Goal: Task Accomplishment & Management: Manage account settings

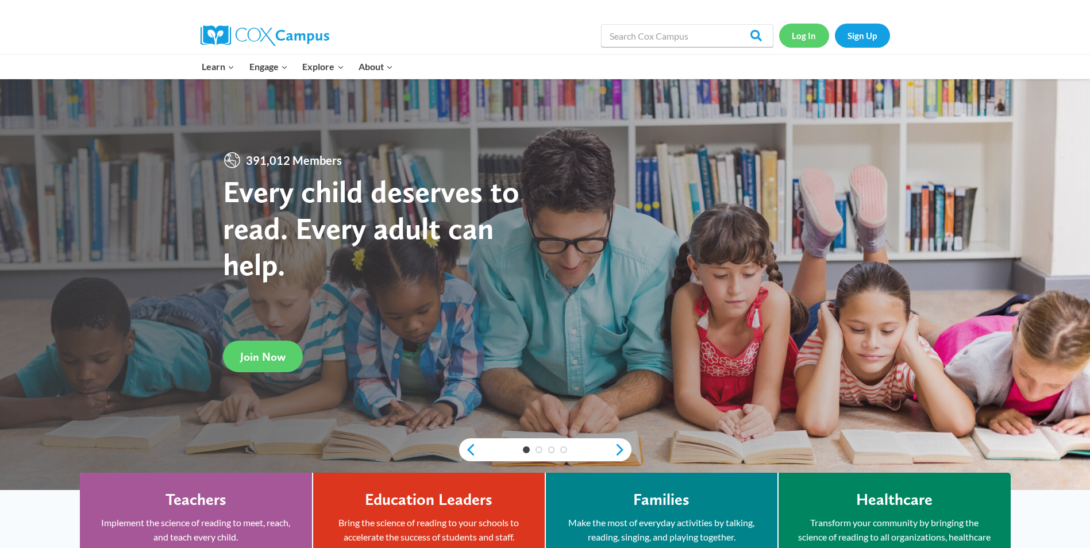
drag, startPoint x: 0, startPoint y: 0, endPoint x: 802, endPoint y: 35, distance: 803.1
click at [802, 35] on link "Log In" at bounding box center [804, 36] width 50 height 24
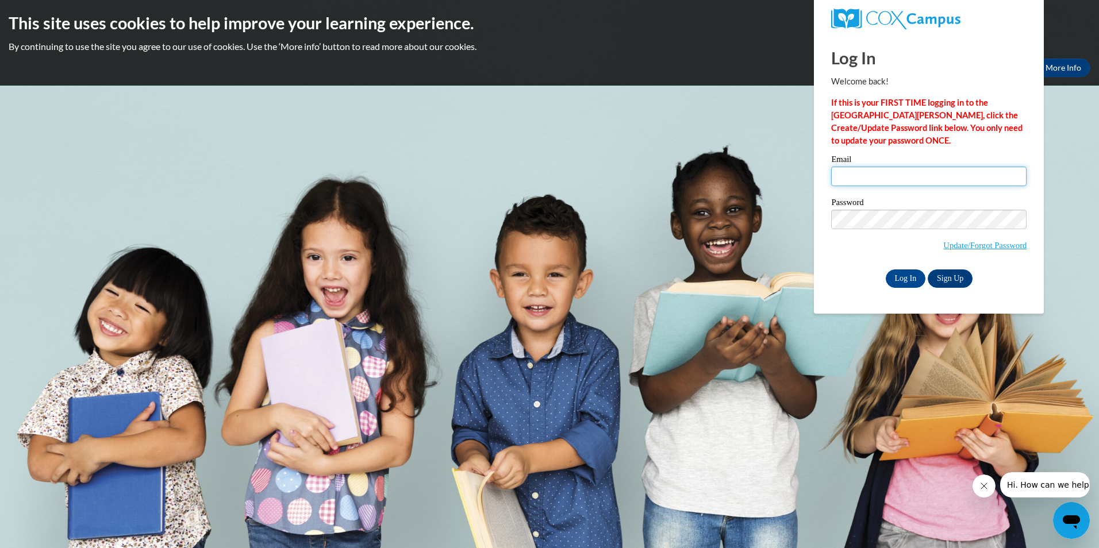
click at [955, 171] on input "Email" at bounding box center [928, 177] width 195 height 20
type input "[EMAIL_ADDRESS][DOMAIN_NAME]"
click at [886, 270] on input "Log In" at bounding box center [906, 279] width 40 height 18
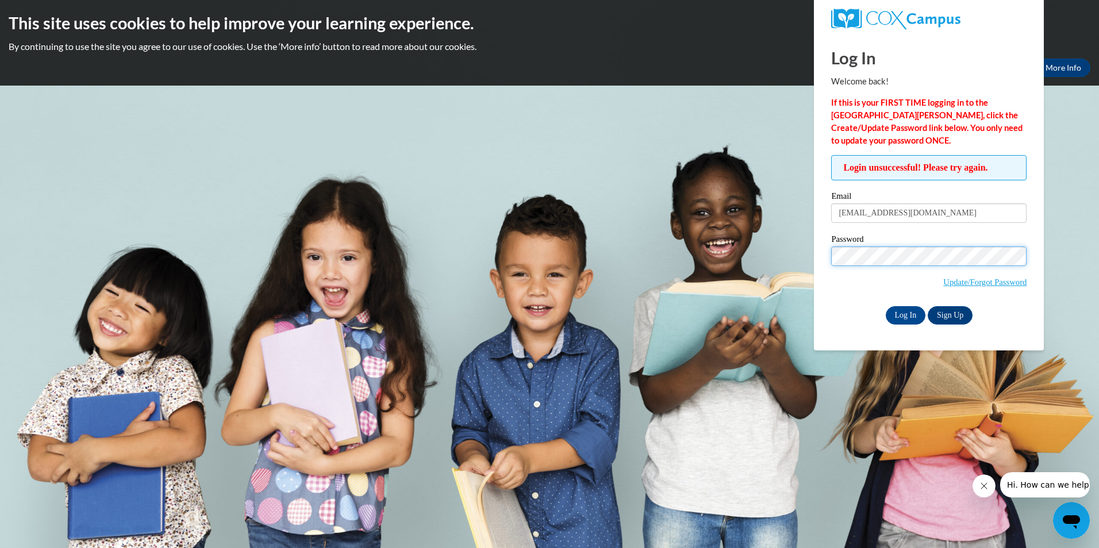
click at [886, 306] on input "Log In" at bounding box center [906, 315] width 40 height 18
click at [891, 239] on label "Password" at bounding box center [928, 240] width 195 height 11
click at [886, 306] on input "Log In" at bounding box center [906, 315] width 40 height 18
click at [905, 311] on input "Log In" at bounding box center [906, 315] width 40 height 18
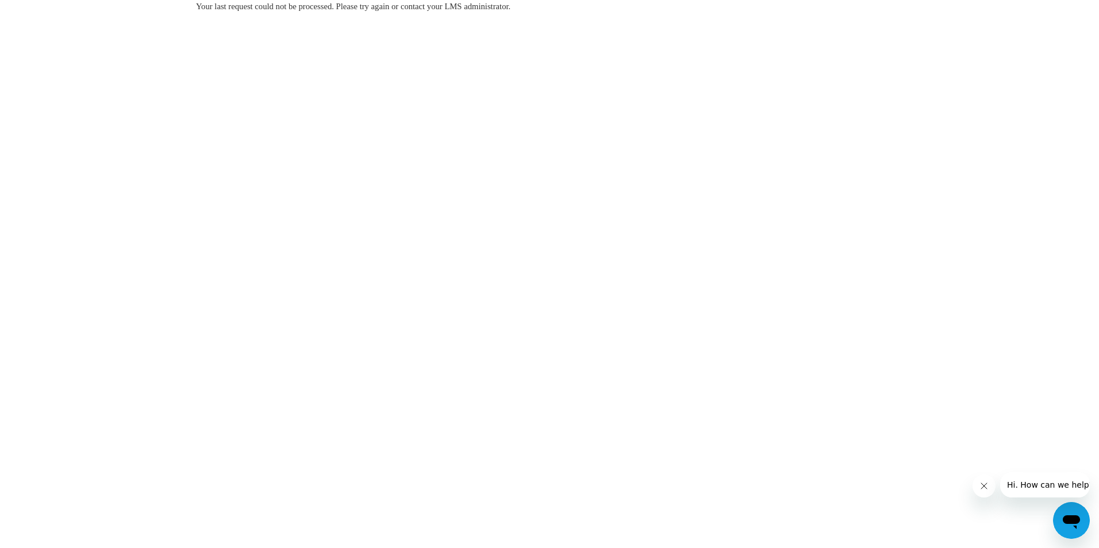
click at [466, 180] on body "Your last request could not be processed. Please try again or contact your LMS …" at bounding box center [549, 274] width 1099 height 548
